Goal: Navigation & Orientation: Find specific page/section

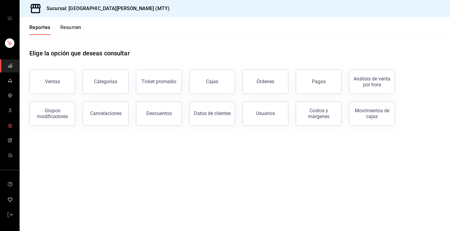
click at [11, 122] on span "mailbox folders" at bounding box center [10, 126] width 5 height 8
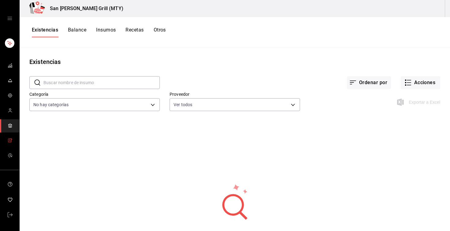
click at [13, 139] on link "mailbox folders" at bounding box center [9, 140] width 19 height 13
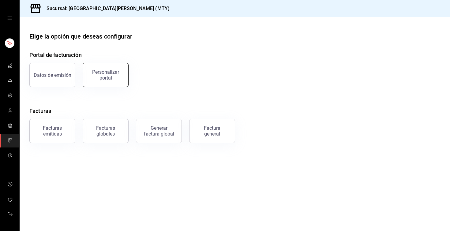
click at [113, 71] on div "Personalizar portal" at bounding box center [106, 75] width 38 height 12
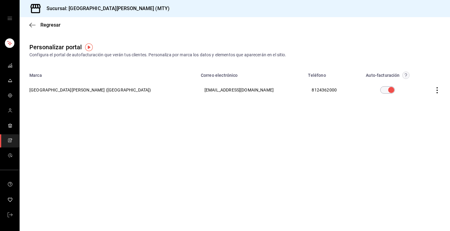
click at [436, 87] on icon "button" at bounding box center [437, 90] width 6 height 6
click at [424, 97] on li "Visitar sitio" at bounding box center [409, 97] width 61 height 15
